Goal: Transaction & Acquisition: Obtain resource

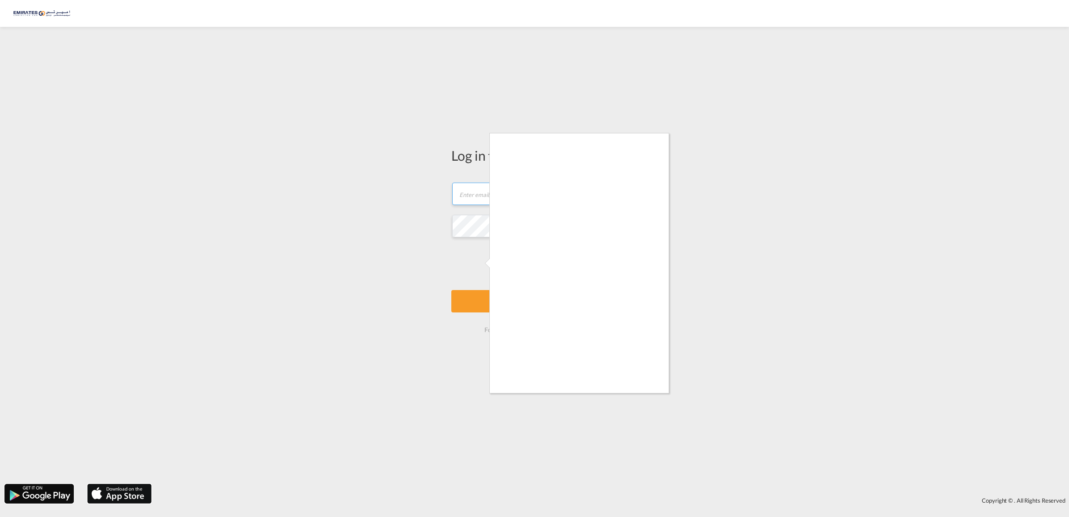
type input "[EMAIL_ADDRESS][DOMAIN_NAME]"
click at [476, 329] on div at bounding box center [534, 258] width 1069 height 517
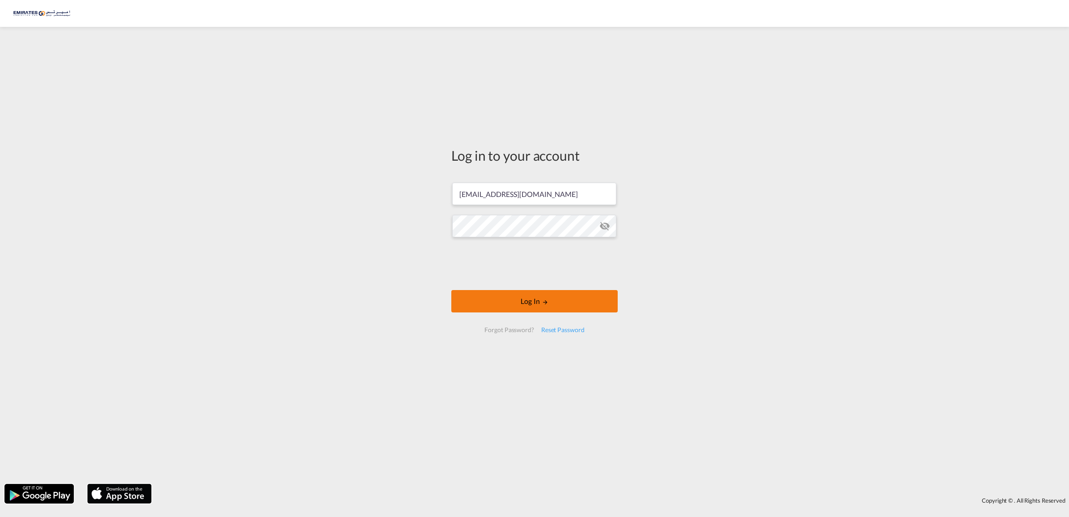
click at [534, 305] on button "Log In" at bounding box center [534, 301] width 166 height 22
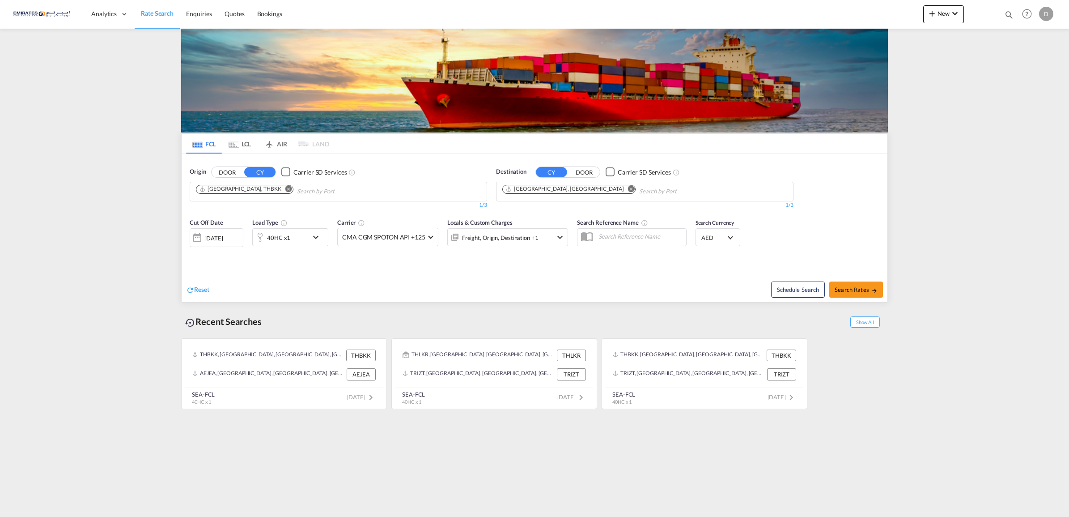
click at [285, 189] on md-icon "Remove" at bounding box center [288, 188] width 7 height 7
type input "beijiao"
click at [255, 213] on div "Beijiao [GEOGRAPHIC_DATA] CNBIJ" at bounding box center [265, 212] width 170 height 27
click at [628, 189] on md-icon "Remove" at bounding box center [631, 188] width 7 height 7
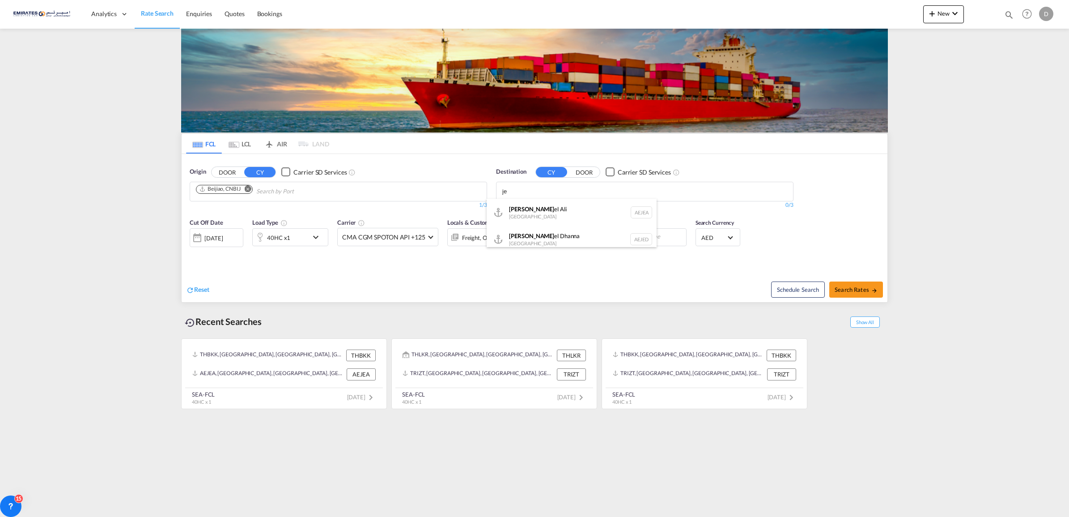
type input "j"
type input "kampala"
click at [520, 208] on div "Kampala [GEOGRAPHIC_DATA] [GEOGRAPHIC_DATA]" at bounding box center [572, 212] width 170 height 27
click at [843, 289] on span "Search Rates" at bounding box center [856, 289] width 43 height 7
type input "CNBIJ to UGKLA / [DATE]"
